Goal: Information Seeking & Learning: Learn about a topic

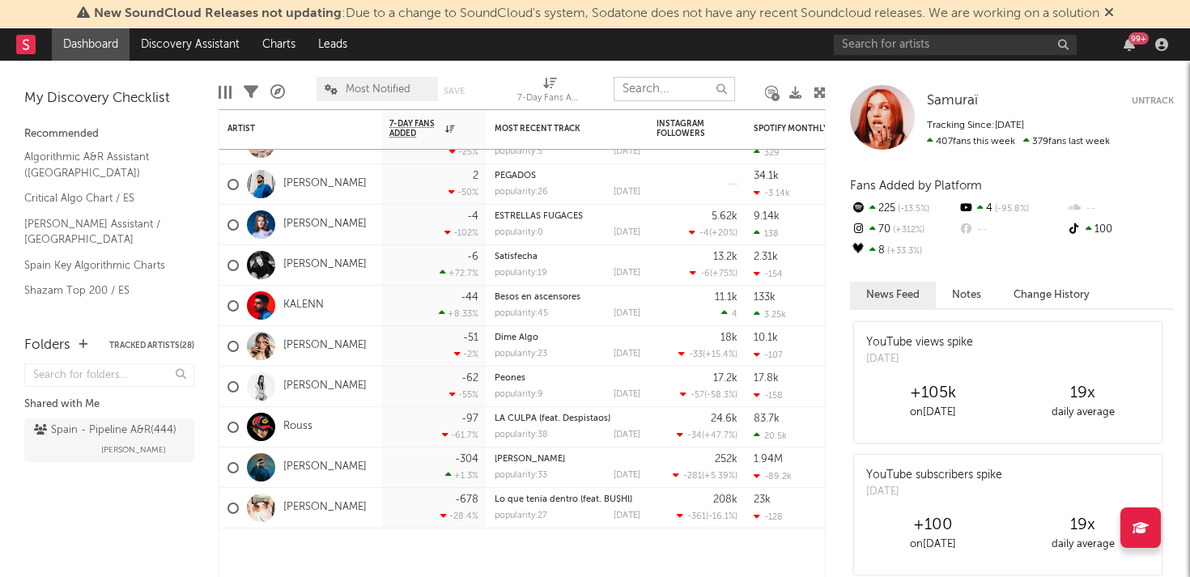
click at [650, 91] on input "text" at bounding box center [674, 89] width 121 height 24
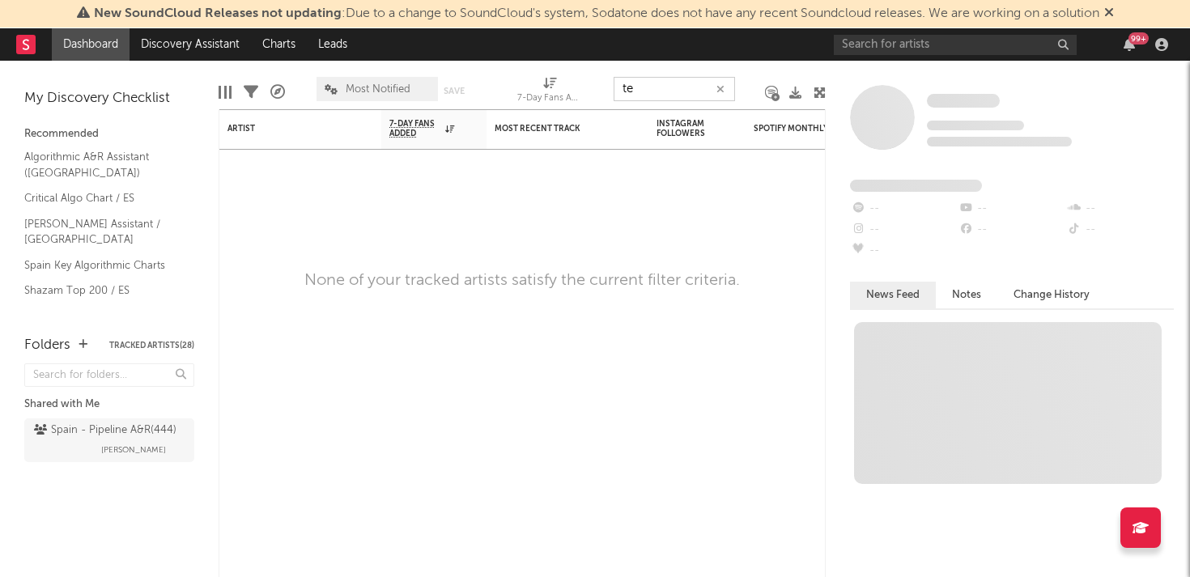
type input "t"
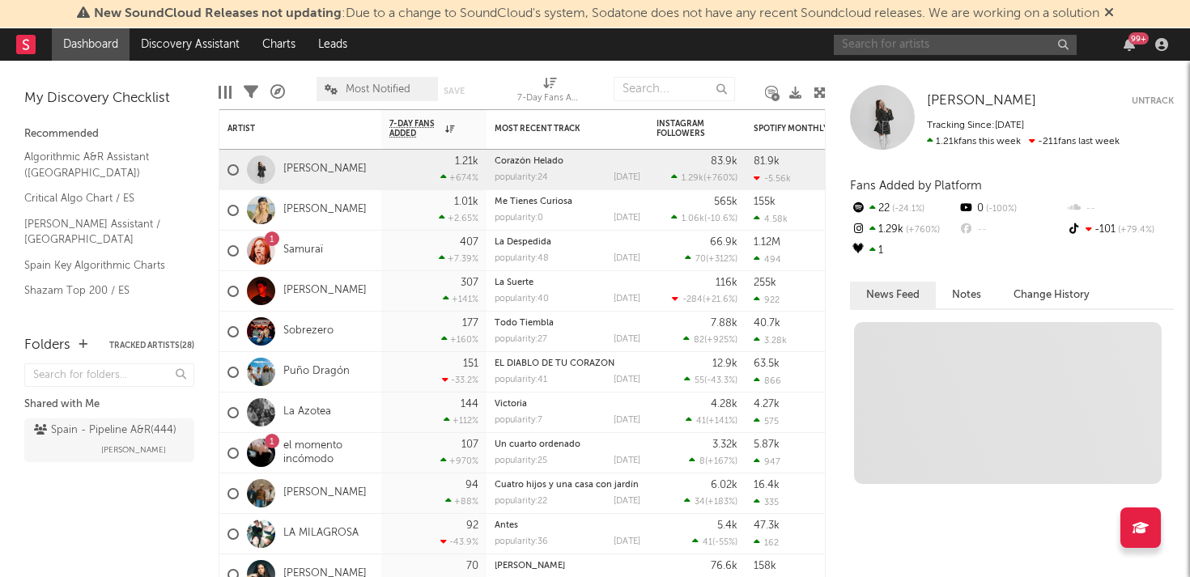
click at [884, 48] on input "text" at bounding box center [955, 45] width 243 height 20
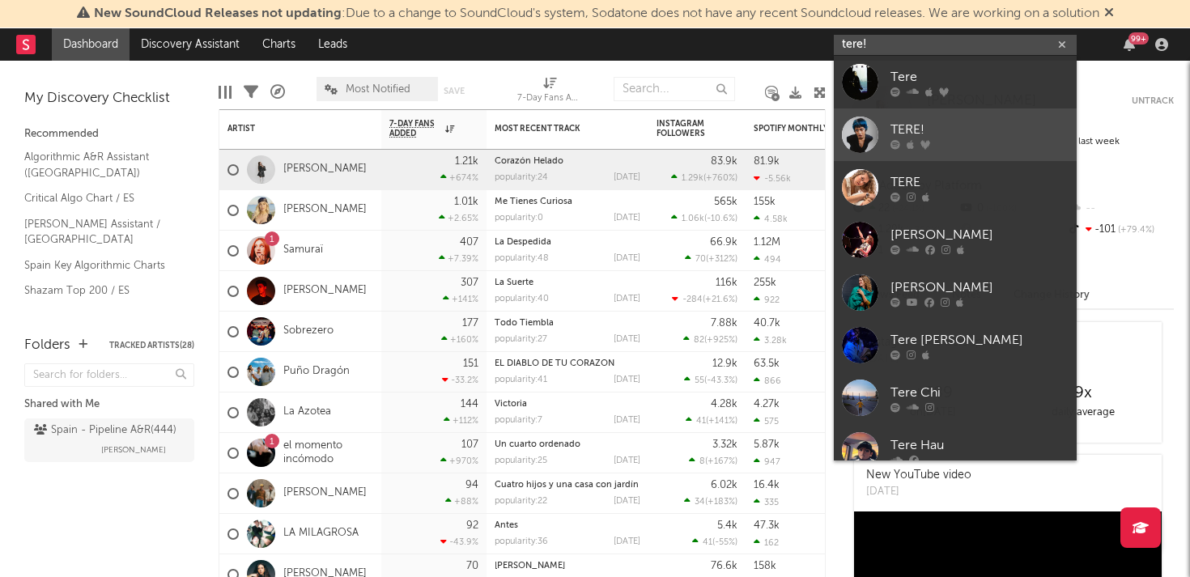
type input "tere!"
click at [945, 123] on div "TERE!" at bounding box center [980, 129] width 178 height 19
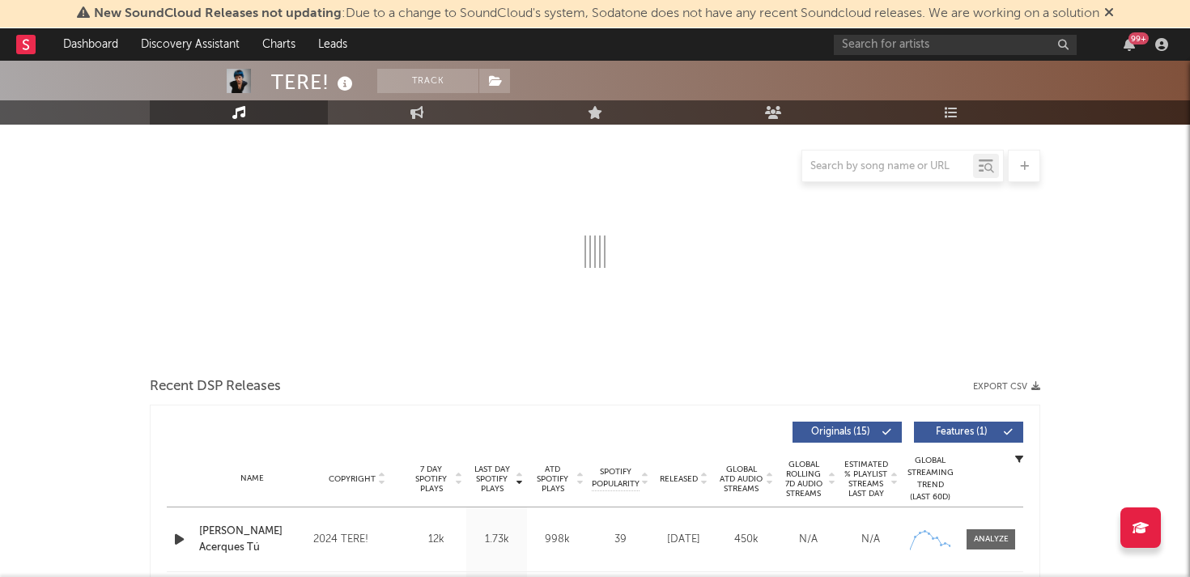
select select "6m"
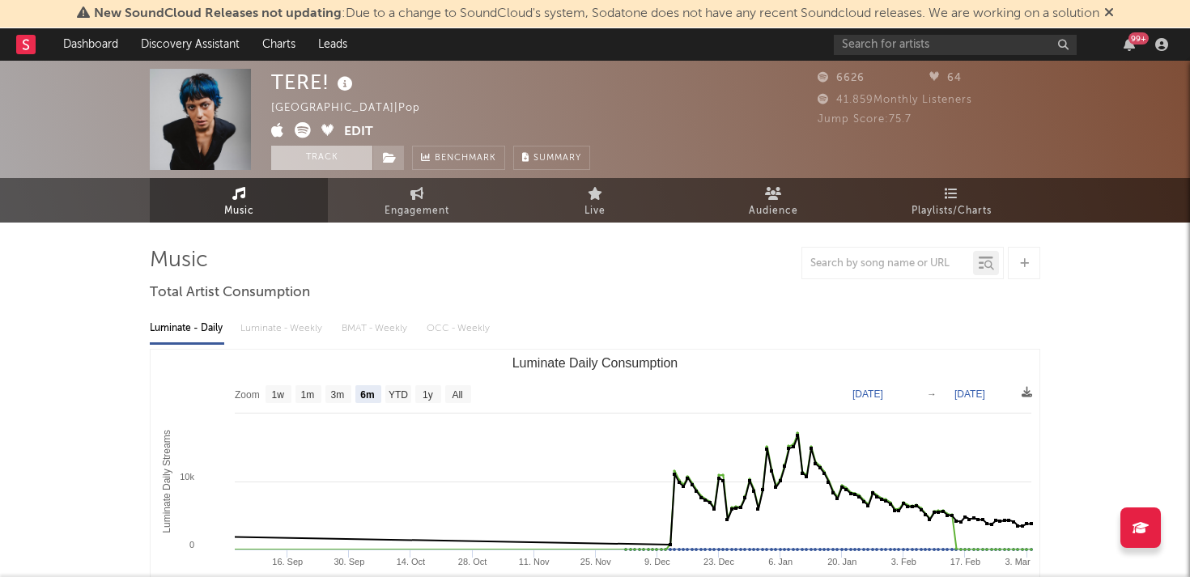
click at [317, 164] on button "Track" at bounding box center [321, 158] width 101 height 24
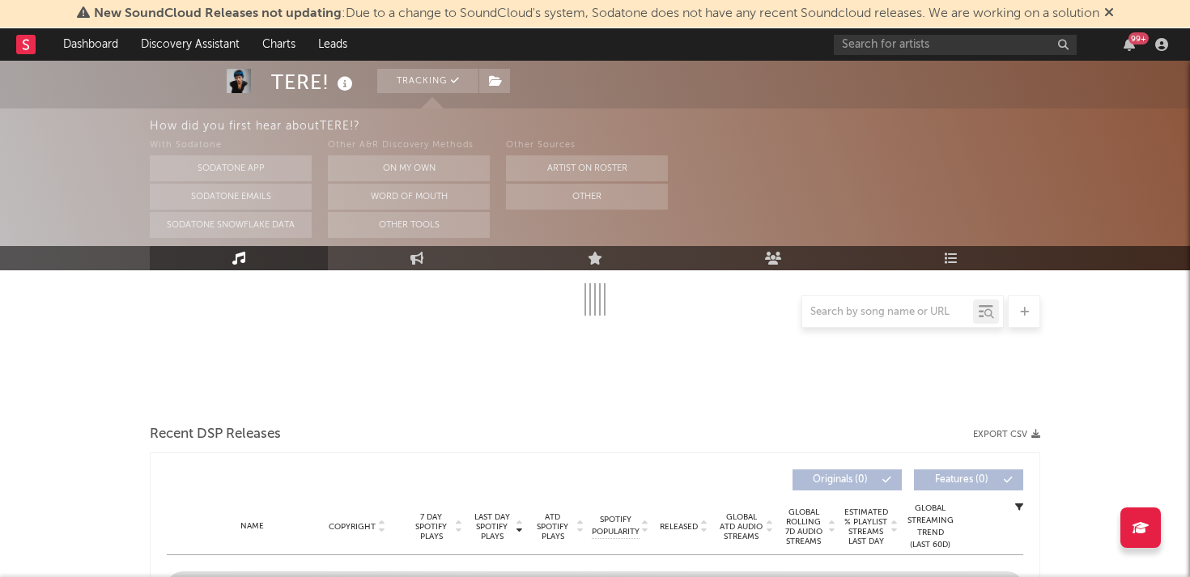
select select "6m"
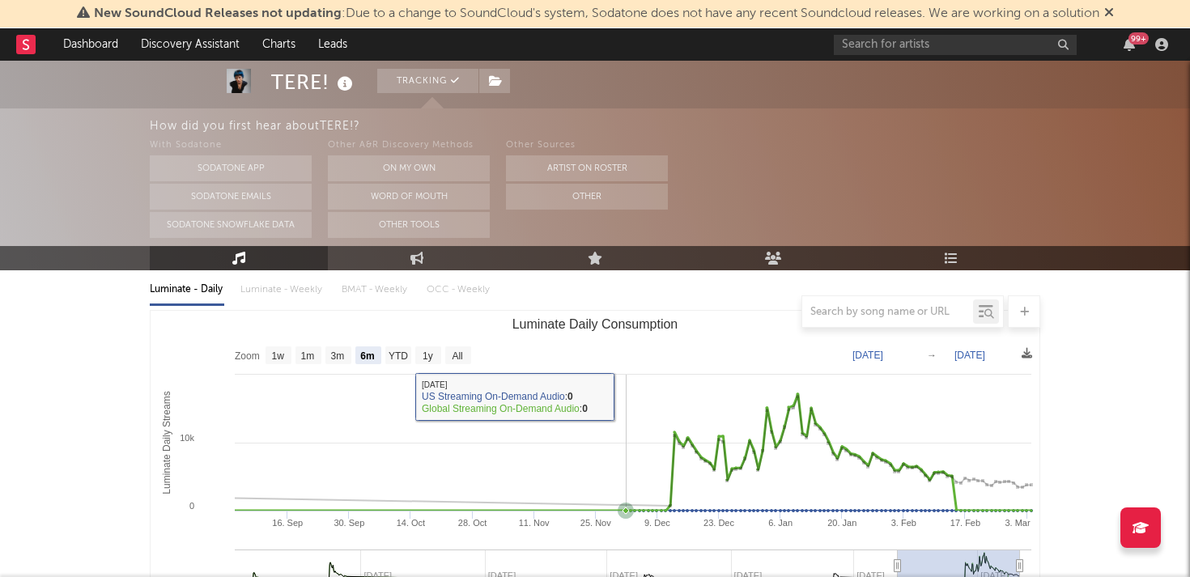
scroll to position [190, 0]
